Goal: Task Accomplishment & Management: Use online tool/utility

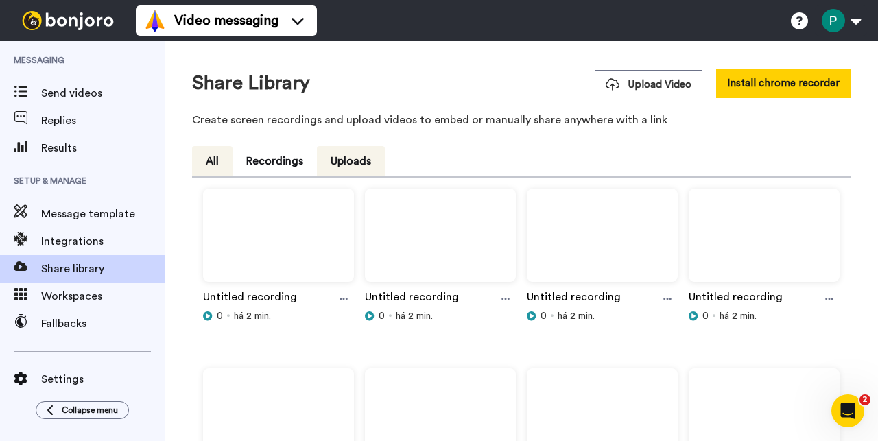
click at [221, 166] on button "All" at bounding box center [212, 161] width 40 height 30
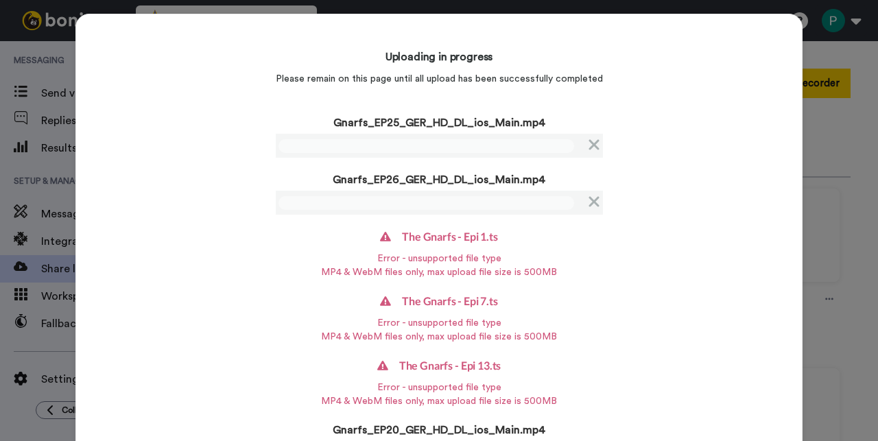
click at [175, 212] on div "Uploading in progress Please remain on this page until all upload has been succ…" at bounding box center [438, 367] width 727 height 707
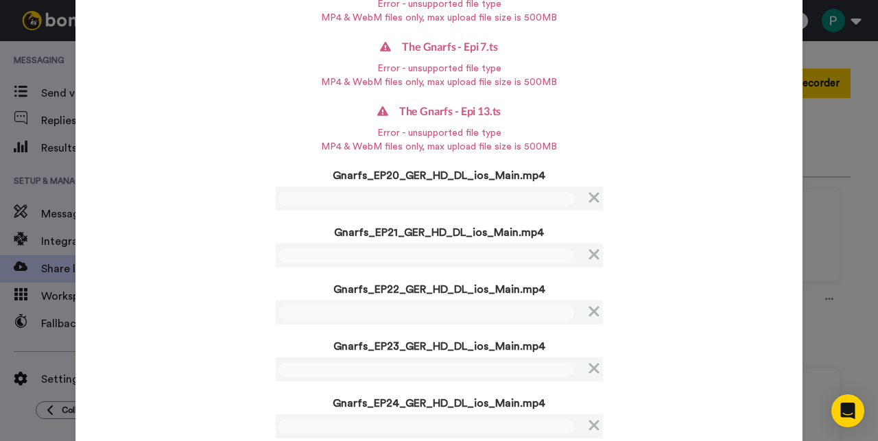
scroll to position [288, 0]
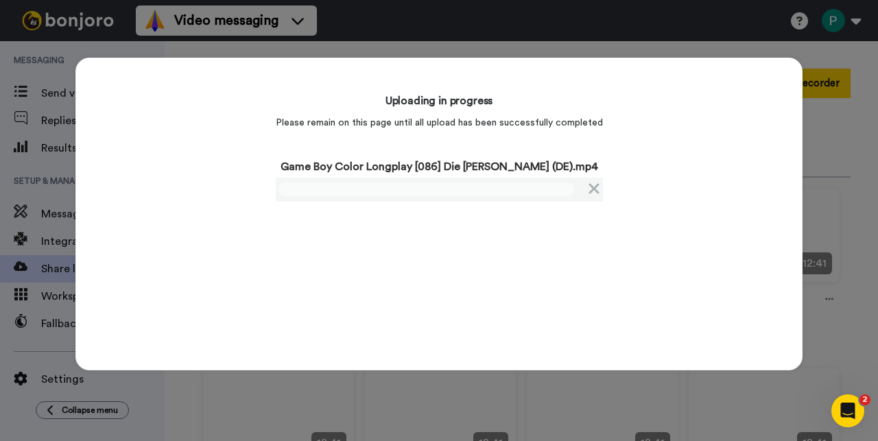
click at [158, 208] on div "Uploading in progress Please remain on this page until all upload has been succ…" at bounding box center [438, 214] width 727 height 313
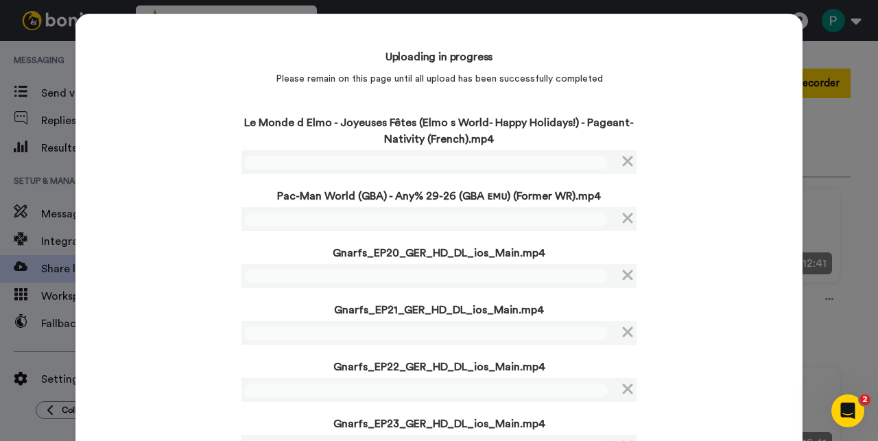
click at [156, 276] on div "Uploading in progress Please remain on this page until all upload has been succ…" at bounding box center [438, 336] width 727 height 644
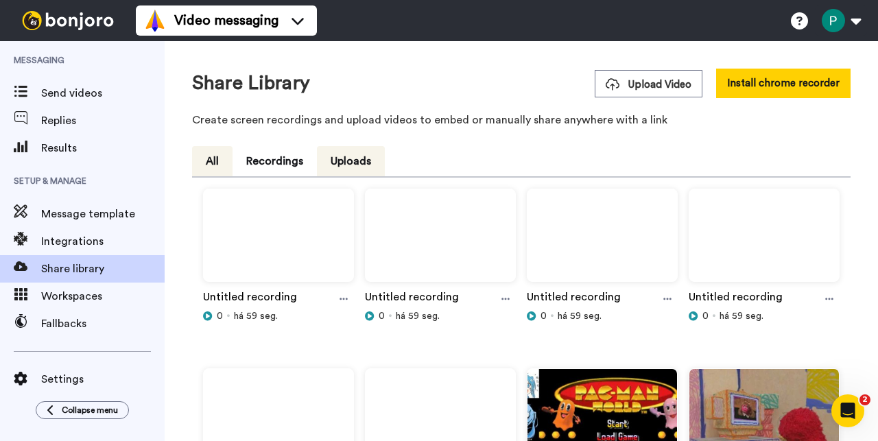
click at [226, 168] on button "All" at bounding box center [212, 161] width 40 height 30
